Goal: Task Accomplishment & Management: Complete application form

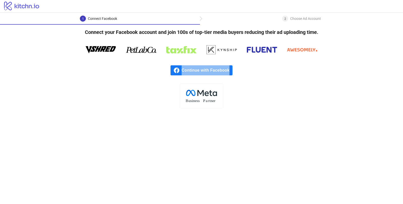
click at [196, 72] on span "Continue with Facebook" at bounding box center [207, 70] width 51 height 10
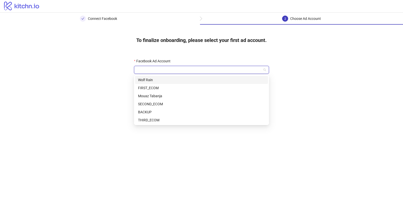
click at [260, 68] on input "Facebook Ad Account" at bounding box center [199, 70] width 124 height 8
click at [157, 87] on div "FIRST_ECOM" at bounding box center [201, 88] width 127 height 6
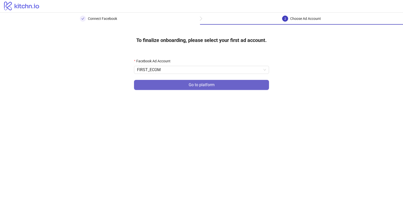
click at [197, 84] on span "Go to platform" at bounding box center [202, 85] width 26 height 5
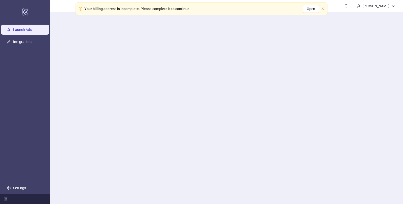
click at [175, 68] on main "[PERSON_NAME]" at bounding box center [226, 102] width 353 height 204
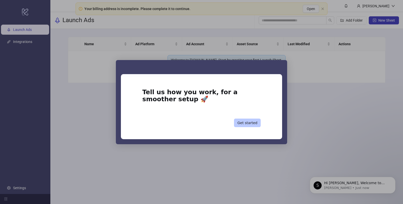
click at [245, 124] on button "Get started" at bounding box center [247, 123] width 27 height 9
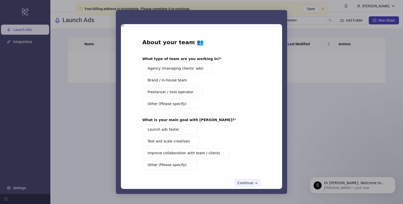
scroll to position [10, 0]
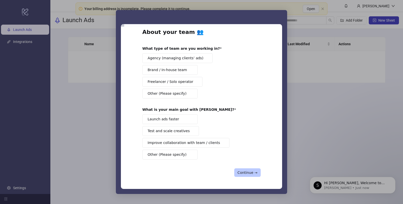
click at [241, 173] on button "Continue →" at bounding box center [247, 173] width 26 height 9
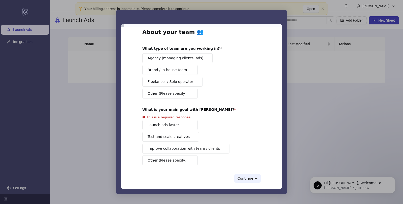
click at [159, 89] on div "Agency (managing clients’ ads) Brand / In-house team Freelancer / Solo operator…" at bounding box center [201, 75] width 118 height 45
click at [156, 82] on span "Freelancer / Solo operator" at bounding box center [171, 81] width 46 height 5
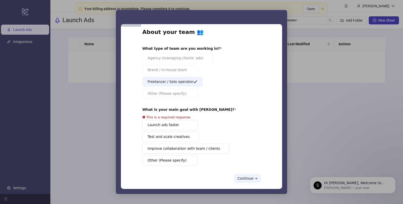
scroll to position [16, 0]
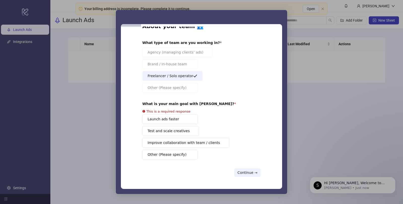
click at [177, 118] on button "Launch ads faster" at bounding box center [169, 120] width 55 height 10
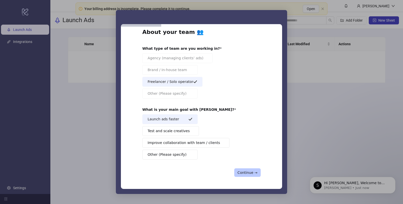
click at [243, 170] on button "Continue →" at bounding box center [247, 173] width 26 height 9
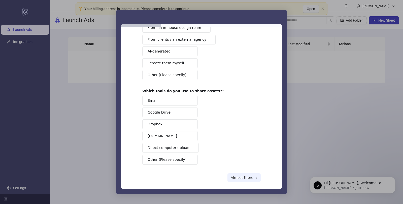
scroll to position [41, 0]
click at [162, 143] on button "Direct computer upload" at bounding box center [170, 148] width 56 height 10
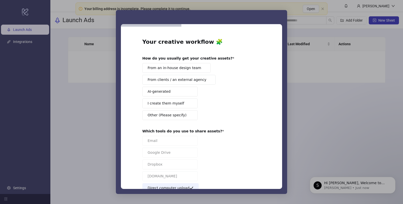
scroll to position [0, 0]
click at [181, 105] on button "I create them myself" at bounding box center [169, 104] width 55 height 10
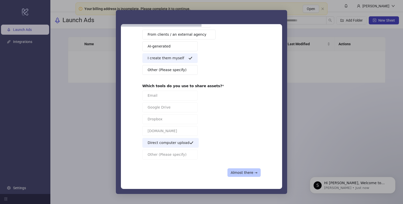
click at [245, 174] on button "Almost there →" at bounding box center [243, 173] width 33 height 9
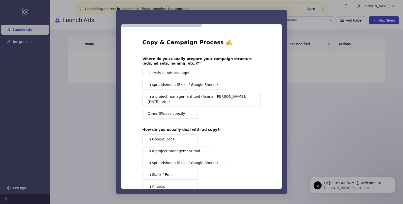
click at [159, 73] on span "Directly in Ads Manager" at bounding box center [169, 73] width 42 height 5
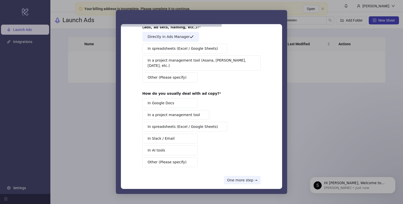
scroll to position [39, 0]
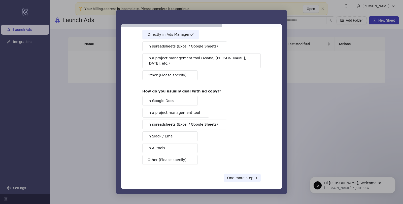
click at [172, 144] on button "In AI tools" at bounding box center [169, 149] width 55 height 10
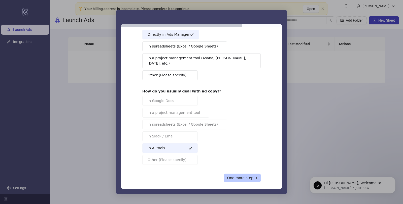
click at [241, 176] on button "One more step →" at bounding box center [242, 178] width 37 height 9
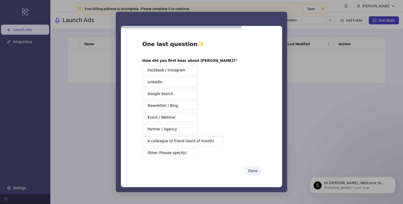
click at [172, 92] on button "Google Search" at bounding box center [169, 94] width 55 height 10
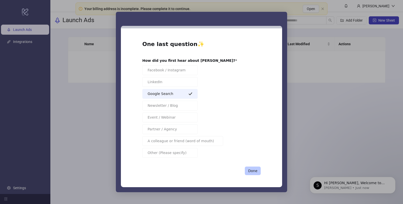
click at [251, 170] on button "Done" at bounding box center [253, 171] width 16 height 9
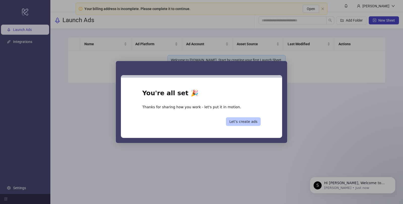
click at [234, 121] on button "Let’s create ads" at bounding box center [243, 122] width 35 height 9
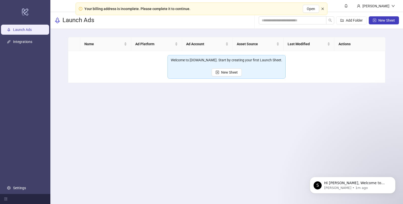
click at [322, 8] on icon "close" at bounding box center [322, 9] width 2 height 2
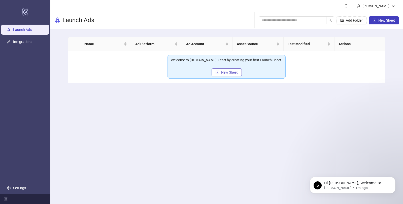
click at [219, 71] on button "New Sheet" at bounding box center [227, 72] width 30 height 8
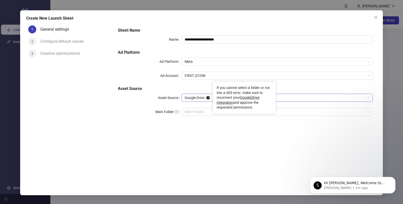
click at [220, 98] on div "If you cannot select a folder or run into a 403 error, make sure to reconnect y…" at bounding box center [244, 98] width 55 height 25
click at [198, 98] on span "Google Drive" at bounding box center [277, 98] width 185 height 8
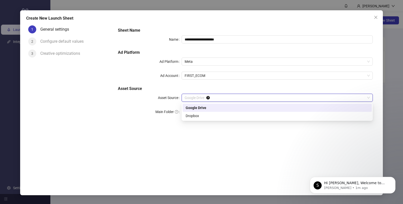
click at [213, 106] on div "Google Drive" at bounding box center [277, 108] width 183 height 6
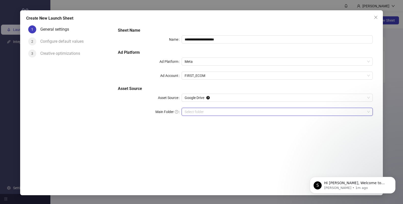
click at [190, 112] on input "Main Folder" at bounding box center [275, 112] width 181 height 8
click at [199, 109] on input "Main Folder" at bounding box center [275, 112] width 181 height 8
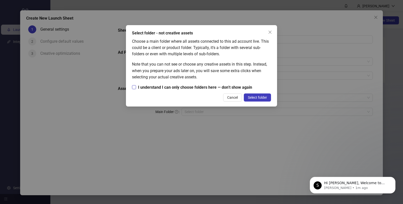
click at [199, 87] on span "I understand I can only choose folders here — don’t show again" at bounding box center [195, 87] width 118 height 6
click at [261, 100] on button "Select folder" at bounding box center [257, 98] width 27 height 8
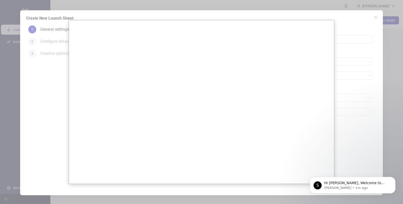
click at [346, 28] on div at bounding box center [201, 102] width 403 height 204
click at [358, 19] on div at bounding box center [201, 102] width 403 height 204
click at [372, 19] on div at bounding box center [201, 102] width 403 height 204
click at [375, 18] on div at bounding box center [201, 102] width 403 height 204
click at [323, 186] on div "S Hi Jhon, Welcome to Kitchn.io! 🎉 You’re all set to start launching ads effort…" at bounding box center [353, 186] width 78 height 10
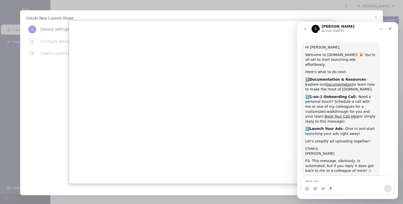
scroll to position [15, 0]
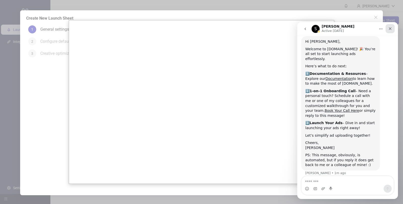
click at [392, 28] on div "Close" at bounding box center [390, 28] width 9 height 9
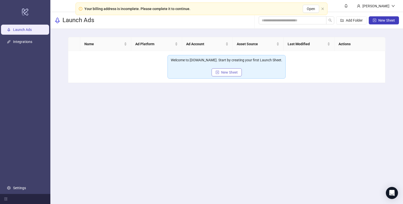
click at [222, 75] on button "New Sheet" at bounding box center [227, 72] width 30 height 8
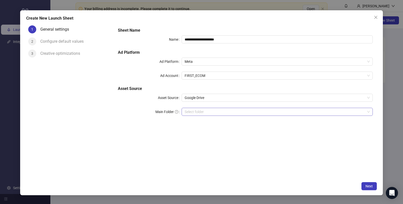
click at [201, 112] on input "Main Folder" at bounding box center [275, 112] width 181 height 8
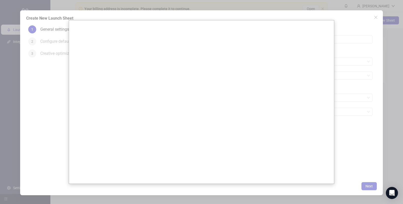
click at [338, 57] on div at bounding box center [201, 102] width 403 height 204
click at [387, 51] on div at bounding box center [201, 102] width 403 height 204
click at [377, 18] on div at bounding box center [201, 102] width 403 height 204
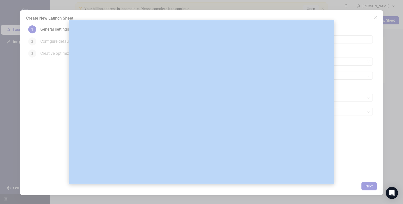
click at [376, 18] on div at bounding box center [201, 102] width 403 height 204
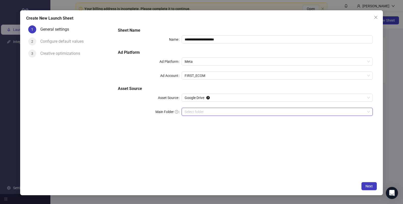
click at [222, 112] on input "Main Folder" at bounding box center [275, 112] width 181 height 8
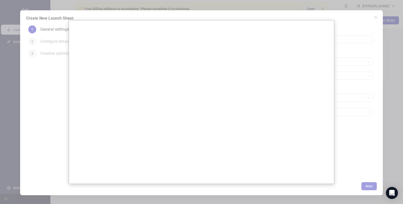
click at [360, 33] on div at bounding box center [201, 102] width 403 height 204
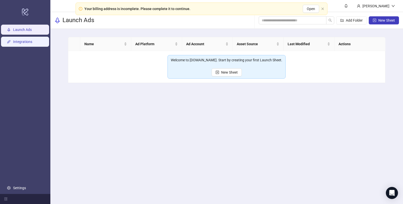
click at [25, 42] on link "Integrations" at bounding box center [22, 42] width 19 height 4
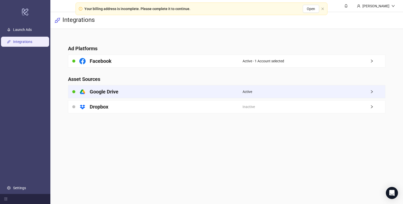
click at [123, 91] on div "platform/google_drive Google Drive" at bounding box center [155, 92] width 174 height 13
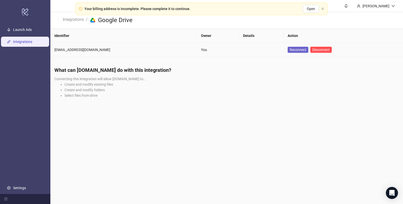
click at [295, 50] on span "Reconnect" at bounding box center [298, 50] width 17 height 4
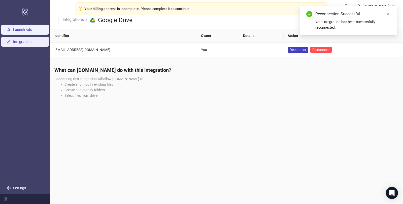
click at [26, 31] on link "Launch Ads" at bounding box center [22, 30] width 19 height 4
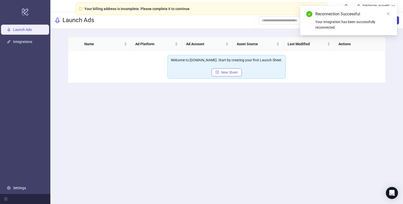
click at [216, 70] on button "New Sheet" at bounding box center [227, 72] width 30 height 8
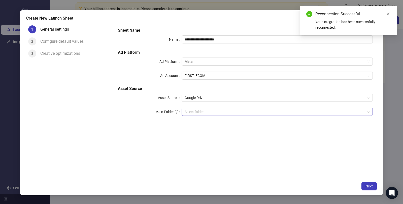
click at [203, 111] on input "Main Folder" at bounding box center [275, 112] width 181 height 8
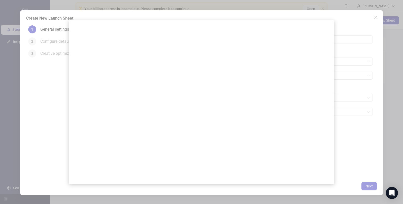
click at [348, 23] on div at bounding box center [201, 102] width 403 height 204
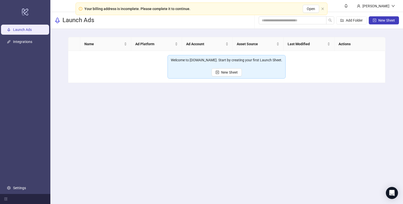
click at [26, 47] on ul "Launch Ads Integrations Settings" at bounding box center [25, 109] width 50 height 171
click at [22, 43] on link "Integrations" at bounding box center [22, 42] width 19 height 4
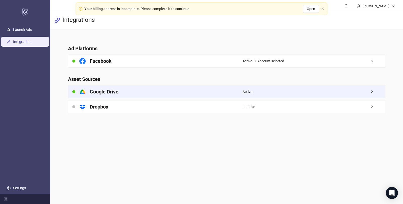
click at [184, 91] on div "platform/google_drive Google Drive" at bounding box center [155, 92] width 174 height 13
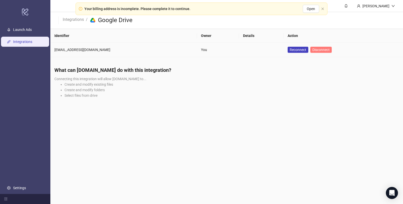
click at [314, 52] on span "Disconnect" at bounding box center [320, 50] width 17 height 4
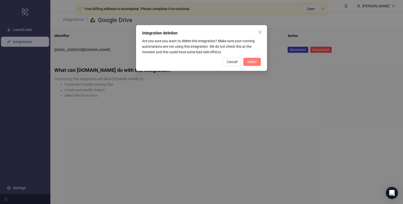
click at [252, 62] on span "Delete" at bounding box center [252, 62] width 10 height 4
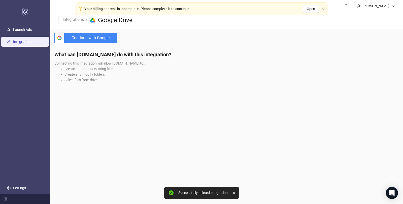
click at [91, 39] on span "Continue with Google" at bounding box center [91, 38] width 51 height 10
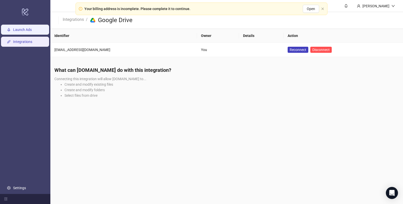
click at [19, 30] on link "Launch Ads" at bounding box center [22, 30] width 19 height 4
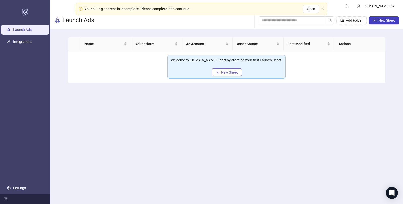
click at [225, 68] on button "New Sheet" at bounding box center [227, 72] width 30 height 8
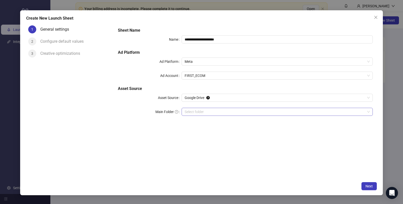
click at [192, 111] on input "Main Folder" at bounding box center [275, 112] width 181 height 8
click at [376, 19] on icon "close" at bounding box center [376, 17] width 4 height 4
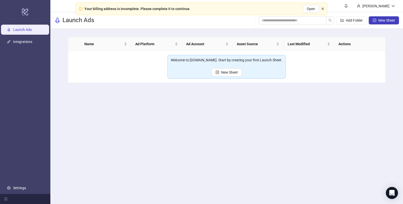
click at [323, 9] on icon "close" at bounding box center [322, 8] width 3 height 3
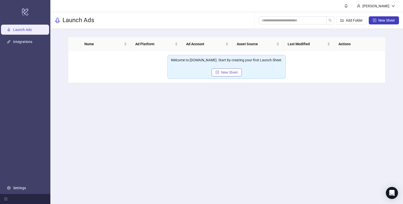
click at [224, 71] on span "New Sheet" at bounding box center [229, 73] width 17 height 4
type input "**********"
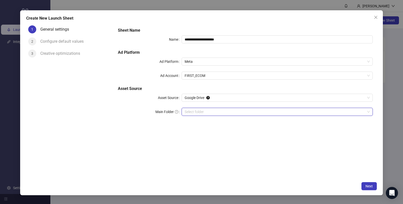
click at [196, 110] on input "Main Folder" at bounding box center [275, 112] width 181 height 8
click at [46, 44] on div "Configure default values" at bounding box center [63, 42] width 47 height 8
click at [199, 110] on input "Main Folder" at bounding box center [275, 112] width 181 height 8
click at [189, 112] on input "Main Folder" at bounding box center [275, 112] width 181 height 8
click at [382, 194] on div "**********" at bounding box center [201, 103] width 363 height 186
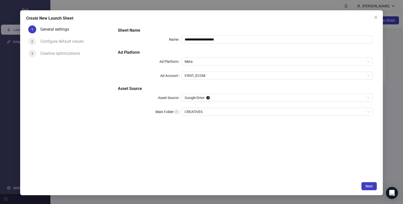
click at [381, 198] on div "**********" at bounding box center [201, 102] width 403 height 204
click at [392, 198] on div "Open Intercom Messenger" at bounding box center [392, 193] width 12 height 12
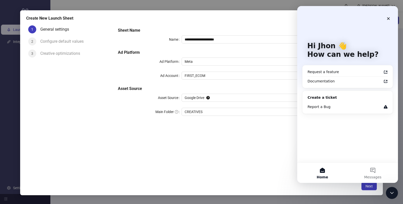
click at [281, 167] on div "**********" at bounding box center [245, 101] width 263 height 156
click at [370, 192] on div "**********" at bounding box center [201, 103] width 363 height 186
click at [366, 183] on button "Next" at bounding box center [368, 187] width 15 height 8
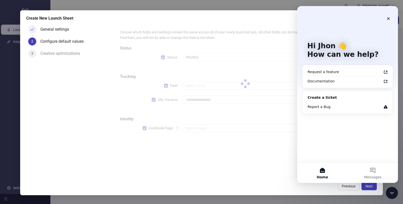
type input "**********"
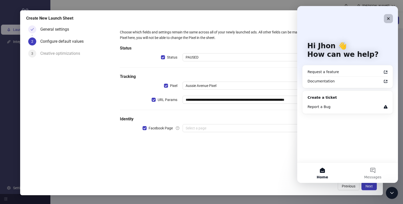
click at [389, 19] on icon "Close" at bounding box center [388, 19] width 4 height 4
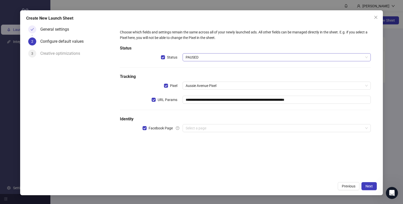
click at [201, 56] on span "PAUSED" at bounding box center [277, 58] width 182 height 8
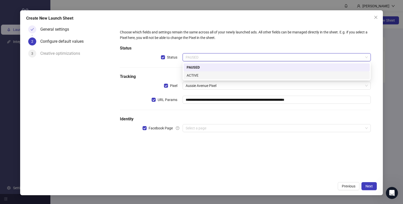
click at [196, 76] on div "ACTIVE" at bounding box center [277, 76] width 180 height 6
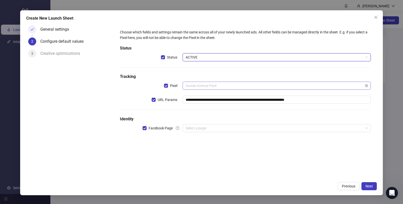
click at [229, 85] on span "Aussie Avenue Pixel" at bounding box center [277, 86] width 182 height 8
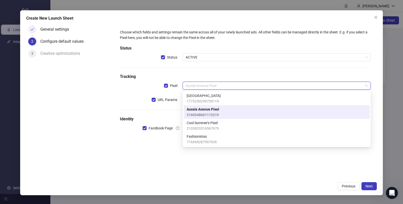
click at [219, 71] on div "**********" at bounding box center [245, 83] width 255 height 113
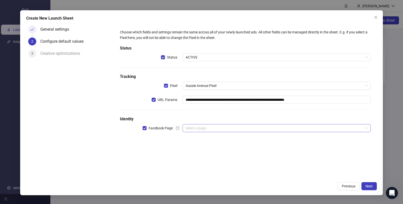
click at [198, 129] on input "search" at bounding box center [275, 129] width 178 height 8
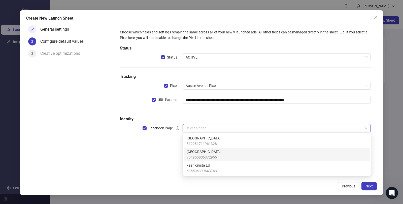
click at [210, 154] on span "Aussie Avenue" at bounding box center [204, 152] width 34 height 6
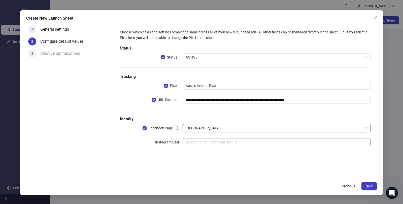
click at [202, 144] on input "search" at bounding box center [275, 143] width 178 height 8
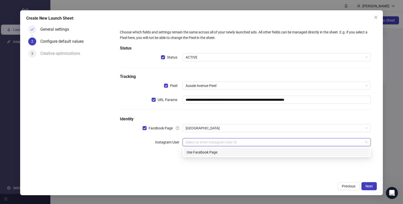
click at [209, 151] on div "Use Facebook Page" at bounding box center [277, 153] width 180 height 6
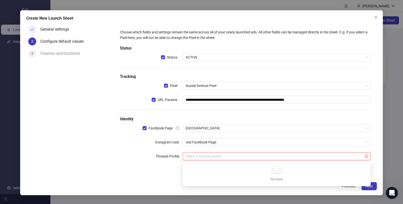
click at [229, 159] on input "search" at bounding box center [275, 157] width 178 height 8
click at [145, 171] on form "**********" at bounding box center [245, 97] width 263 height 149
click at [366, 188] on span "Next" at bounding box center [368, 187] width 7 height 4
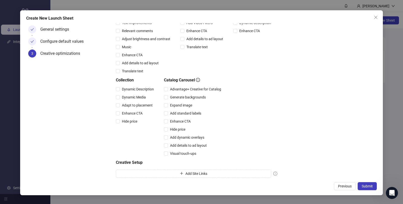
scroll to position [100, 0]
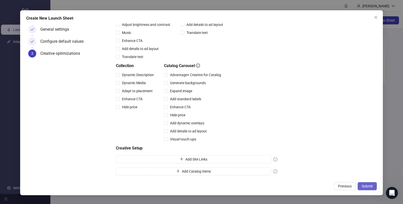
click at [367, 187] on span "Submit" at bounding box center [367, 187] width 11 height 4
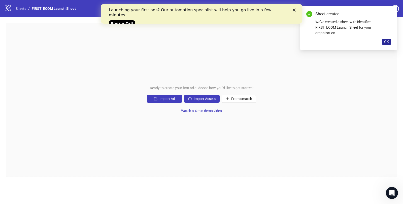
click at [386, 41] on span "OK" at bounding box center [386, 42] width 5 height 4
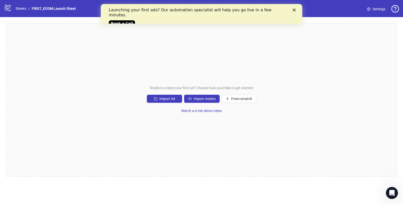
click at [293, 9] on icon "Close" at bounding box center [294, 10] width 3 height 3
